Goal: Check status: Check status

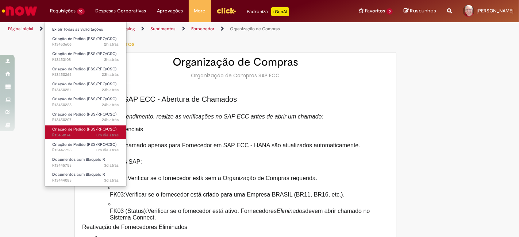
click at [66, 135] on span "um dia atrás um dia atrás R13450174" at bounding box center [85, 135] width 67 height 6
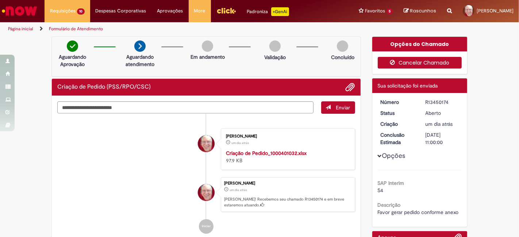
click at [443, 62] on button "Cancelar Chamado" at bounding box center [420, 63] width 84 height 12
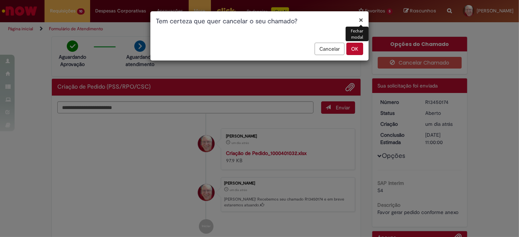
click at [358, 49] on button "OK" at bounding box center [354, 49] width 17 height 12
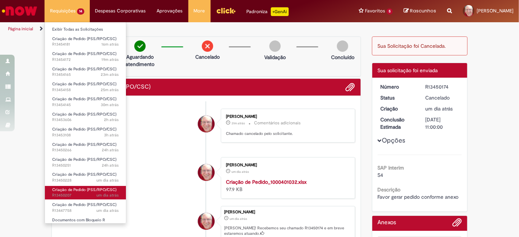
click at [73, 193] on span "um dia atrás um dia atrás R13450207" at bounding box center [85, 196] width 66 height 6
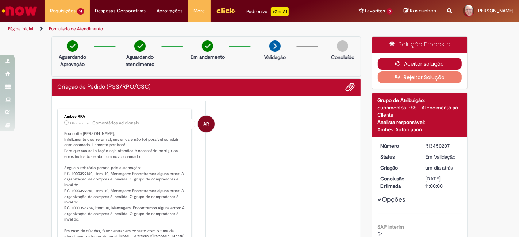
click at [422, 64] on button "Aceitar solução" at bounding box center [420, 64] width 84 height 12
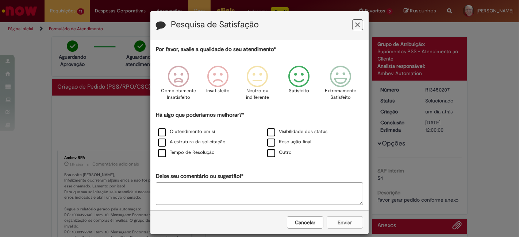
click at [294, 73] on icon "Feedback" at bounding box center [298, 77] width 27 height 22
click at [186, 132] on label "O atendimento em si" at bounding box center [186, 131] width 57 height 7
click at [337, 221] on button "Enviar" at bounding box center [345, 222] width 36 height 12
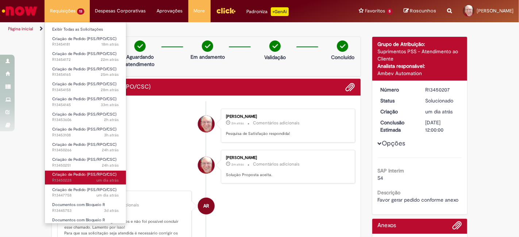
click at [59, 177] on span "Criação de Pedido (PSS/RPO/CSC)" at bounding box center [84, 174] width 64 height 5
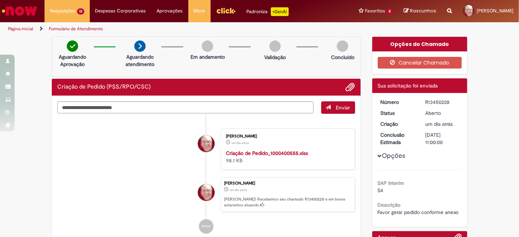
click at [447, 100] on div "R13450228" at bounding box center [442, 102] width 34 height 7
click at [439, 100] on div "R13450228" at bounding box center [442, 102] width 34 height 7
copy div "R13450228"
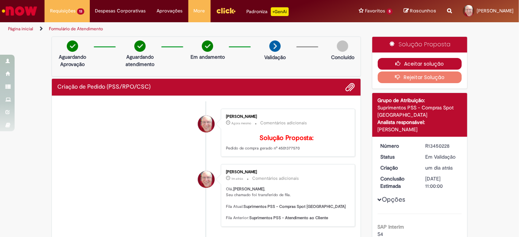
click at [421, 61] on button "Aceitar solução" at bounding box center [420, 64] width 84 height 12
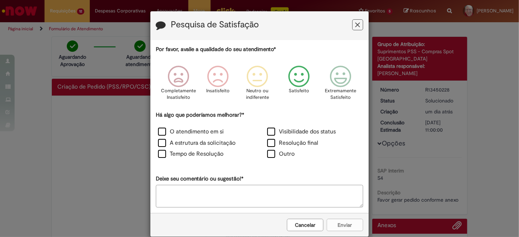
click at [297, 79] on icon "Feedback" at bounding box center [298, 77] width 27 height 22
click at [188, 130] on label "O atendimento em si" at bounding box center [191, 132] width 66 height 8
click at [341, 222] on button "Enviar" at bounding box center [345, 225] width 36 height 12
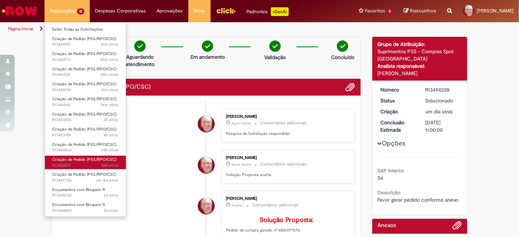
click at [67, 165] on span "24h atrás 24 horas atrás R13450251" at bounding box center [85, 166] width 66 height 6
